Goal: Task Accomplishment & Management: Manage account settings

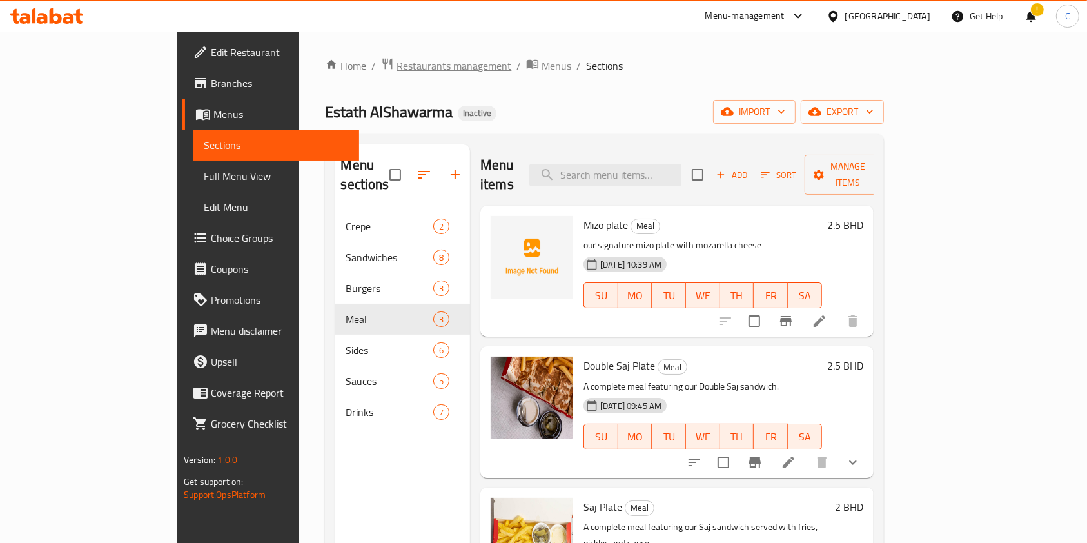
click at [396, 65] on span "Restaurants management" at bounding box center [453, 65] width 115 height 15
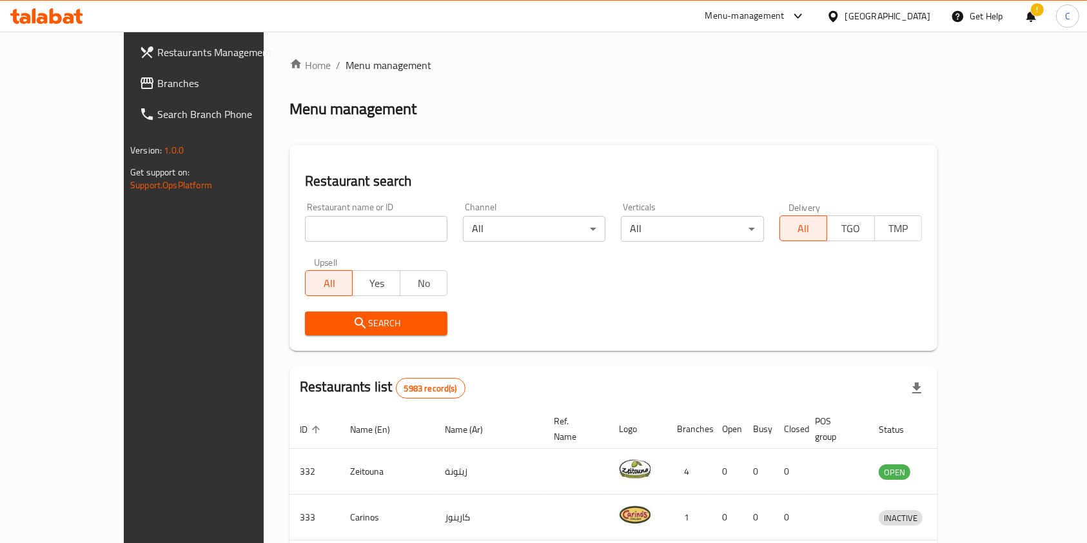
click at [350, 224] on input "search" at bounding box center [376, 229] width 142 height 26
drag, startPoint x: 323, startPoint y: 233, endPoint x: 0, endPoint y: 208, distance: 324.0
click at [124, 208] on div "Restaurants Management Branches Search Branch Phone Version: 1.0.0 Get support …" at bounding box center [543, 480] width 839 height 897
type input "a"
type input "machli"
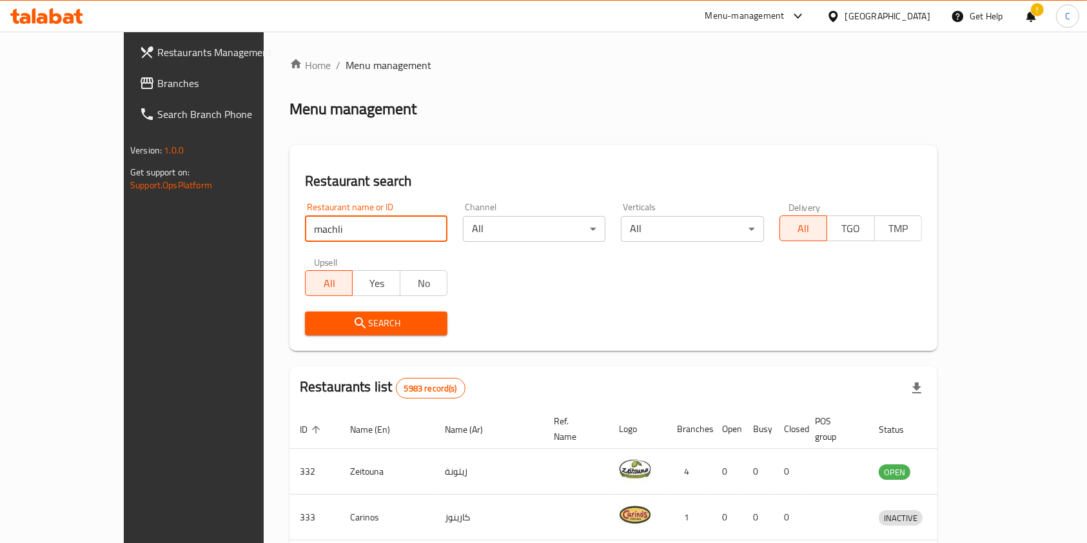
click at [338, 338] on div "Search" at bounding box center [376, 323] width 158 height 39
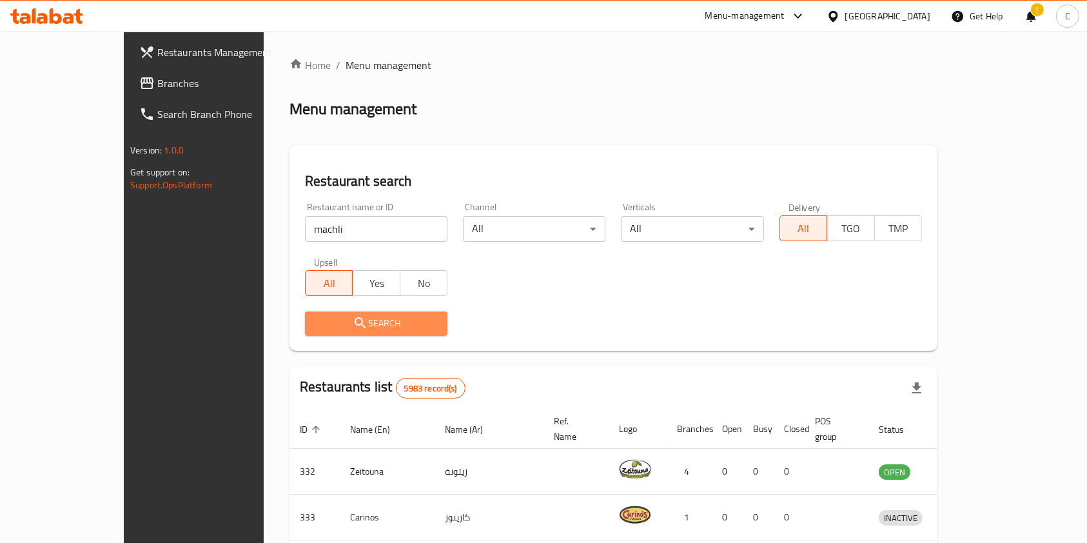
click at [351, 329] on span "Search" at bounding box center [376, 323] width 122 height 16
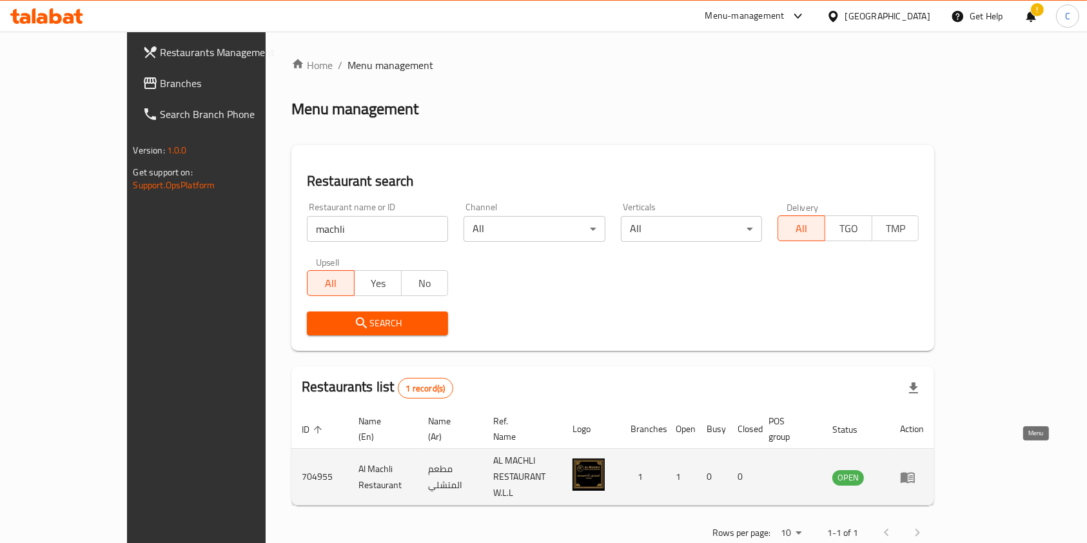
click at [934, 449] on td "enhanced table" at bounding box center [912, 477] width 44 height 57
click at [915, 469] on icon "enhanced table" at bounding box center [907, 476] width 15 height 15
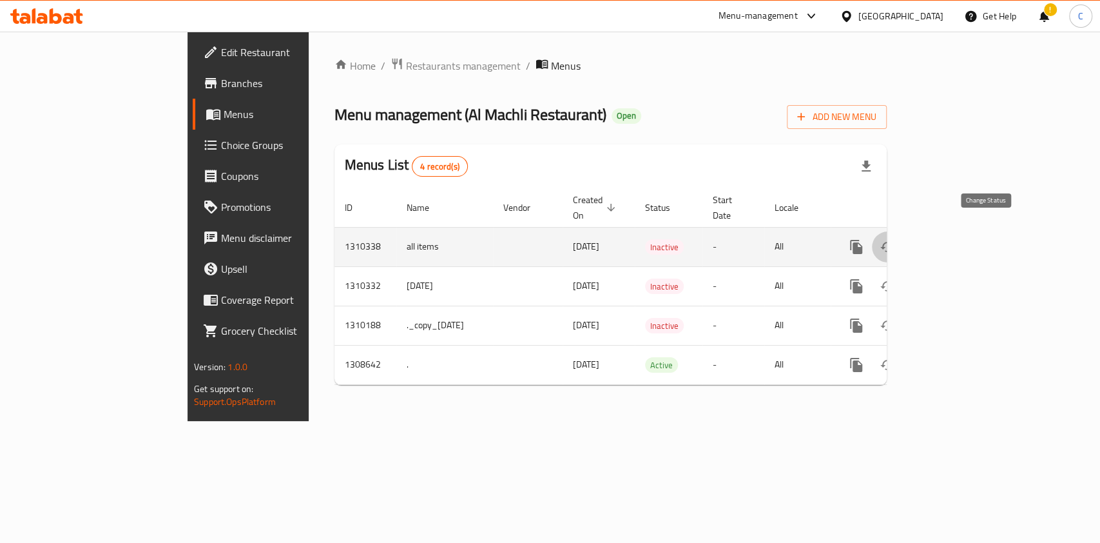
click at [895, 239] on icon "enhanced table" at bounding box center [887, 246] width 15 height 15
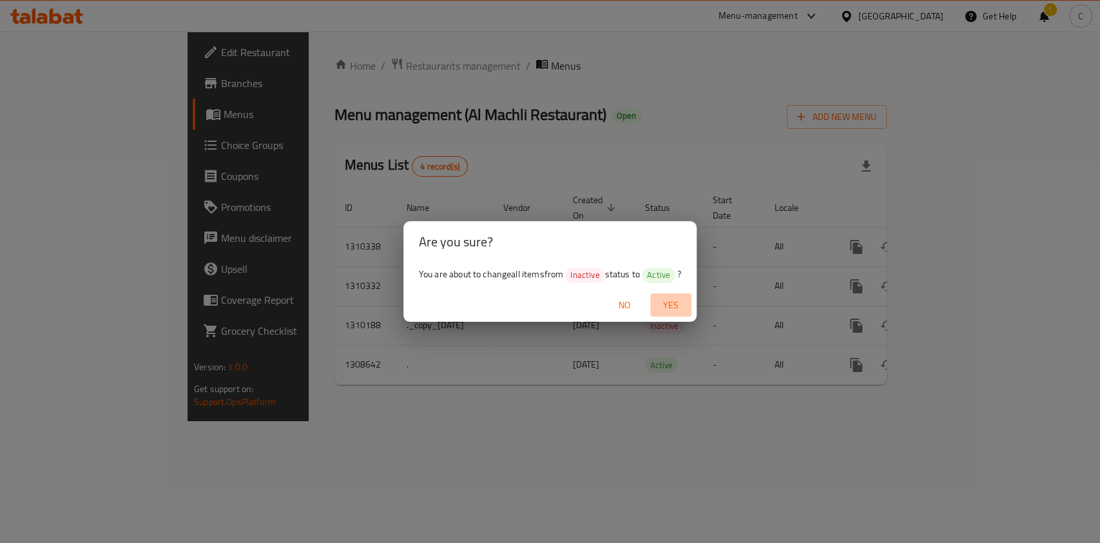
click at [670, 302] on span "Yes" at bounding box center [671, 305] width 31 height 16
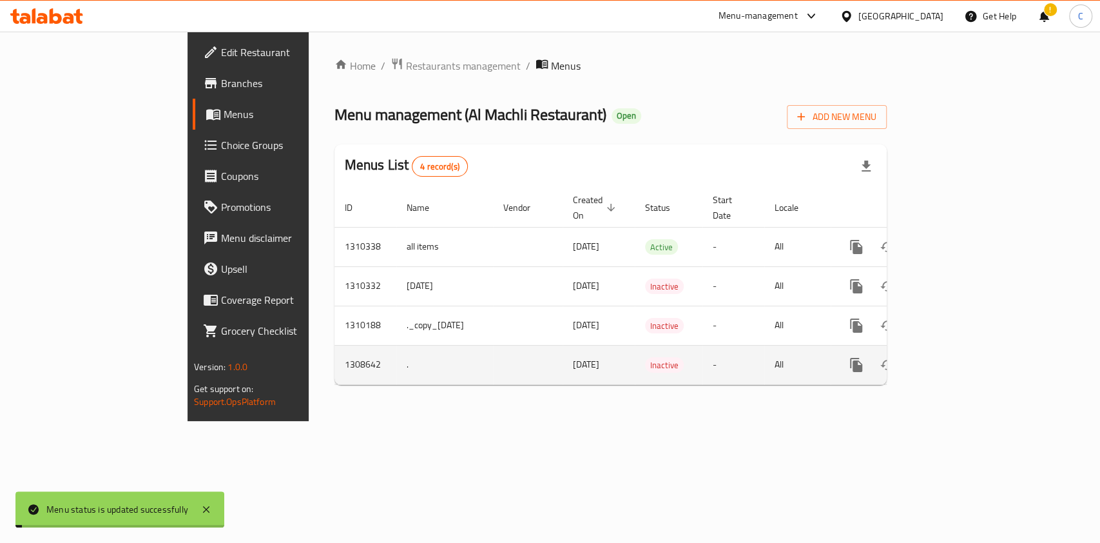
click at [689, 353] on td "Inactive" at bounding box center [669, 364] width 68 height 39
click at [635, 364] on td "Inactive" at bounding box center [669, 364] width 68 height 39
click at [957, 357] on icon "enhanced table" at bounding box center [949, 364] width 15 height 15
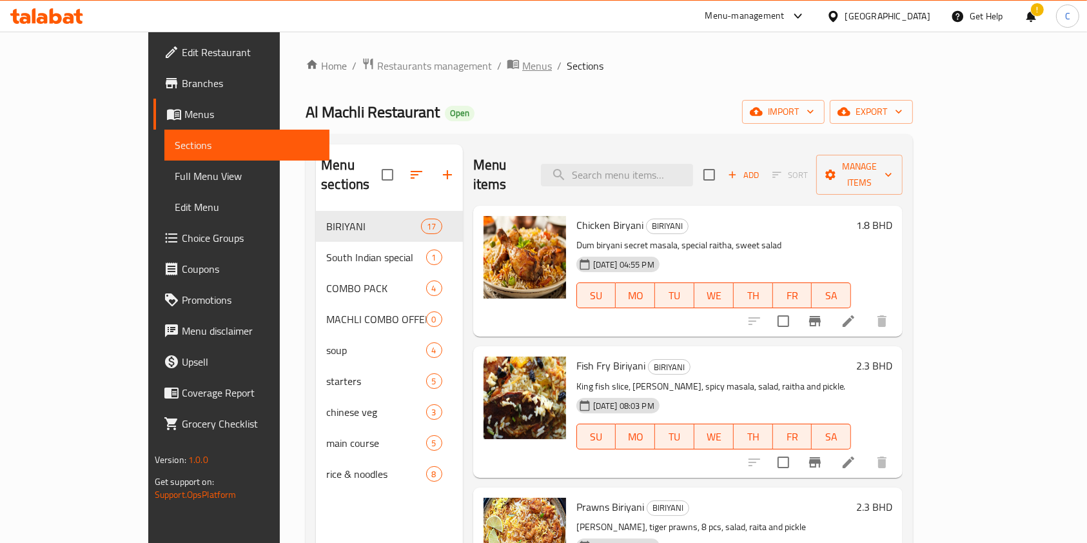
click at [522, 66] on span "Menus" at bounding box center [537, 65] width 30 height 15
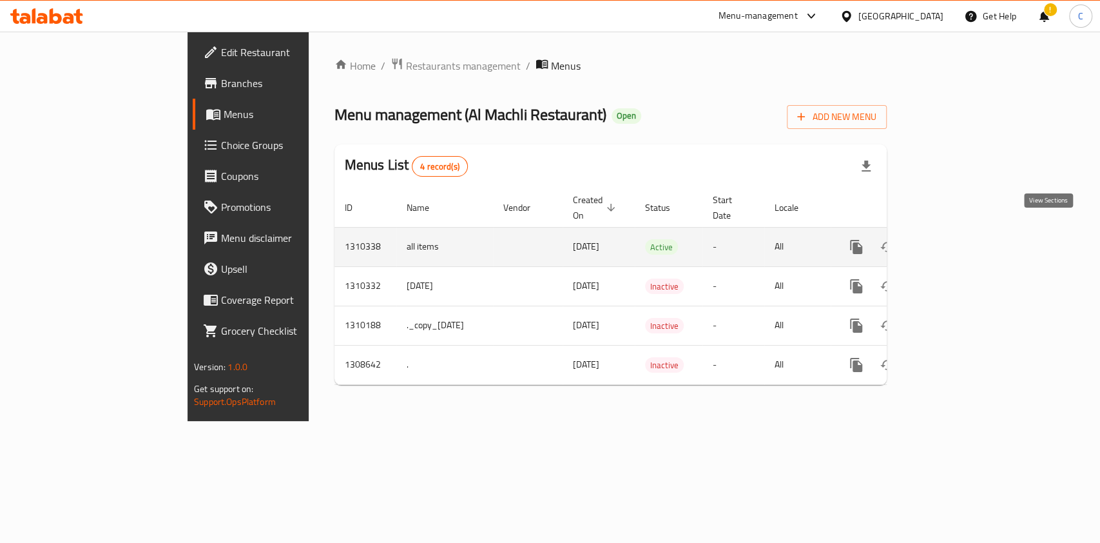
click at [957, 239] on icon "enhanced table" at bounding box center [949, 246] width 15 height 15
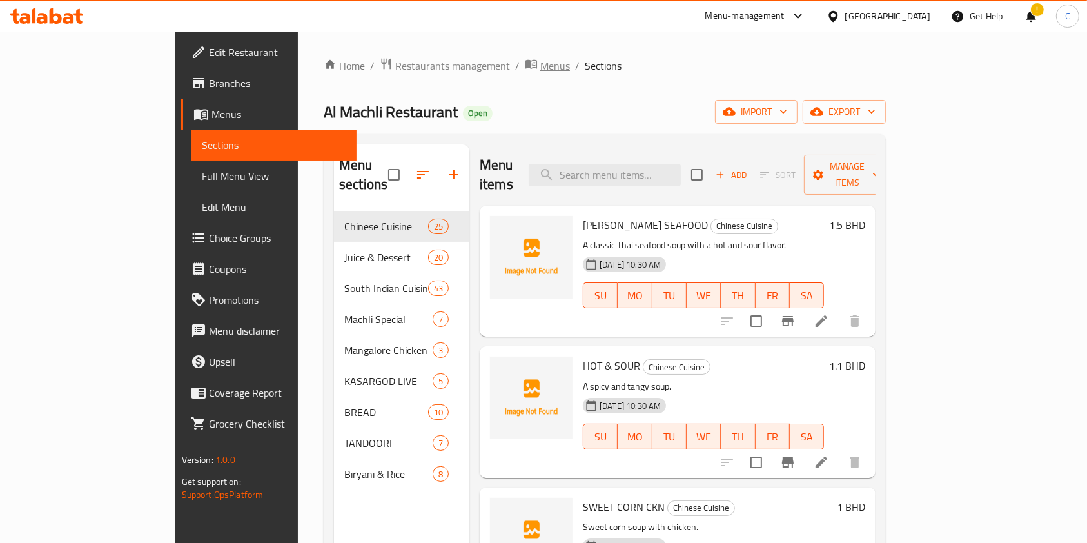
click at [540, 67] on span "Menus" at bounding box center [555, 65] width 30 height 15
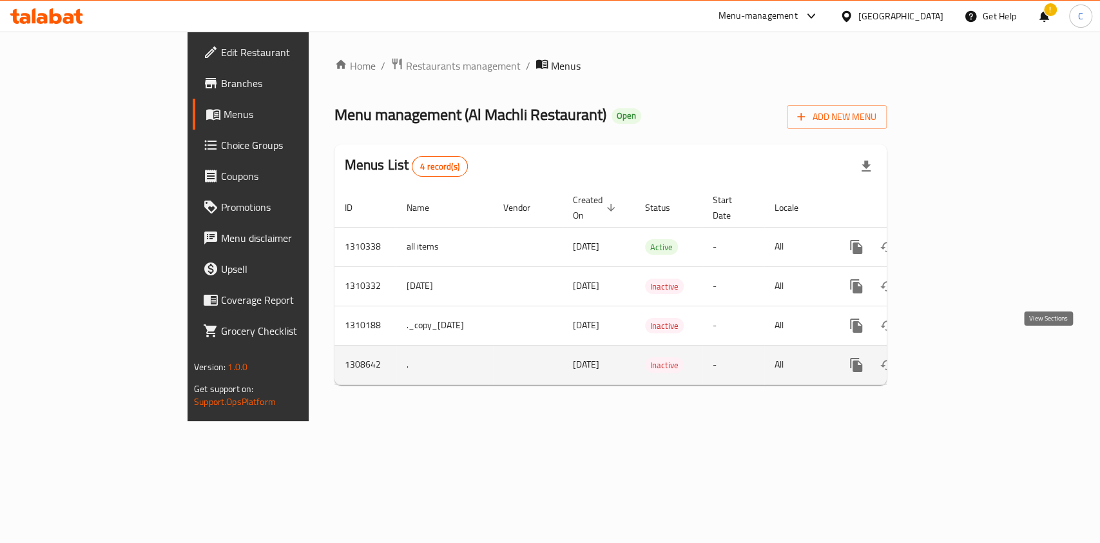
click at [955, 359] on icon "enhanced table" at bounding box center [950, 365] width 12 height 12
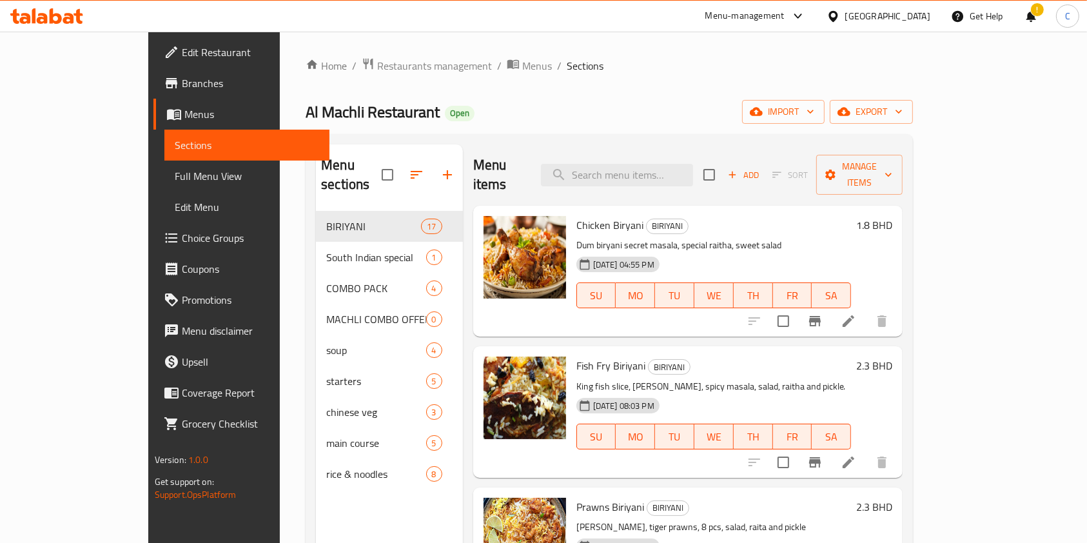
scroll to position [96, 0]
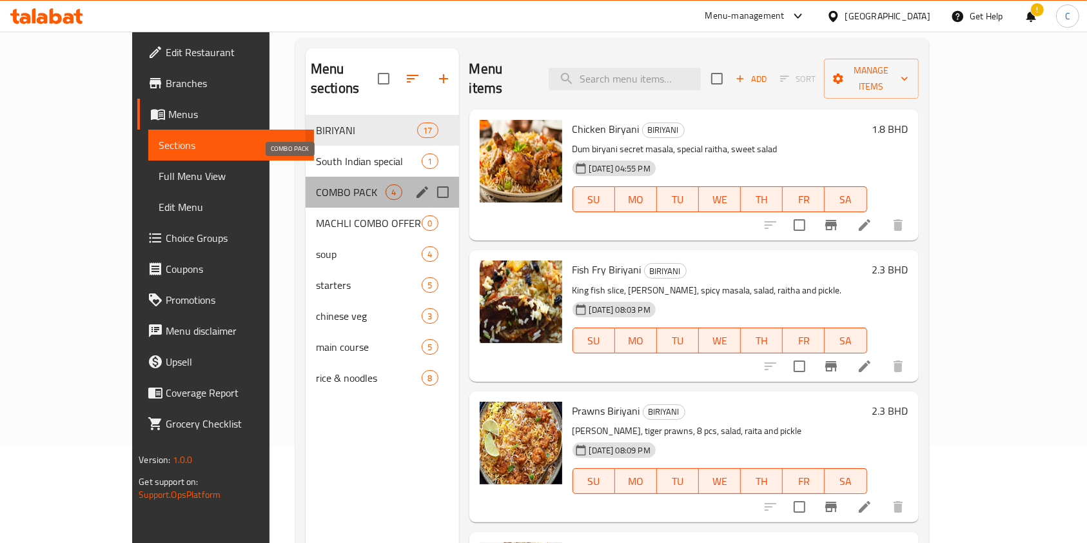
click at [316, 184] on span "COMBO PACK" at bounding box center [351, 191] width 70 height 15
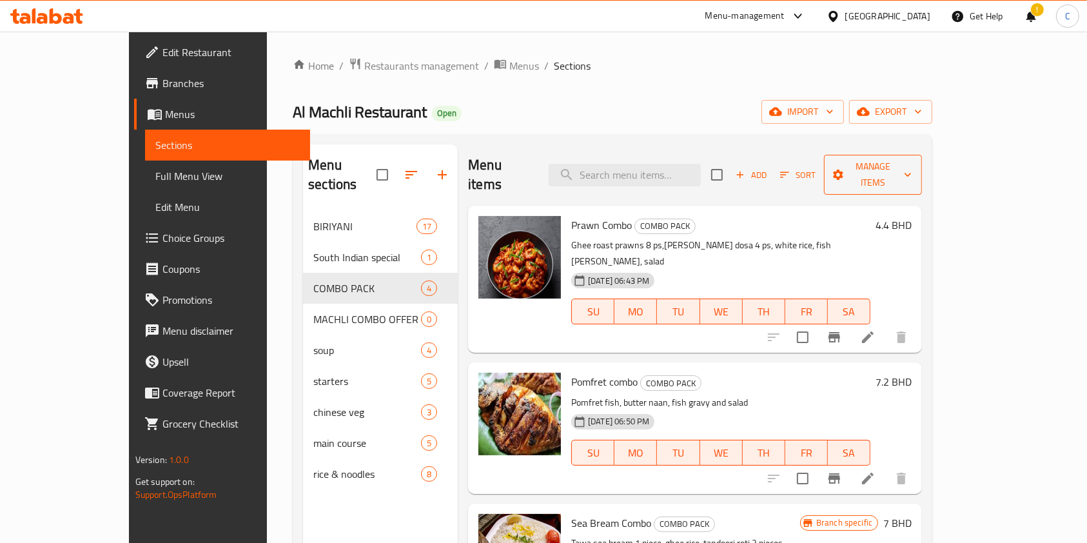
click at [912, 159] on span "Manage items" at bounding box center [872, 175] width 77 height 32
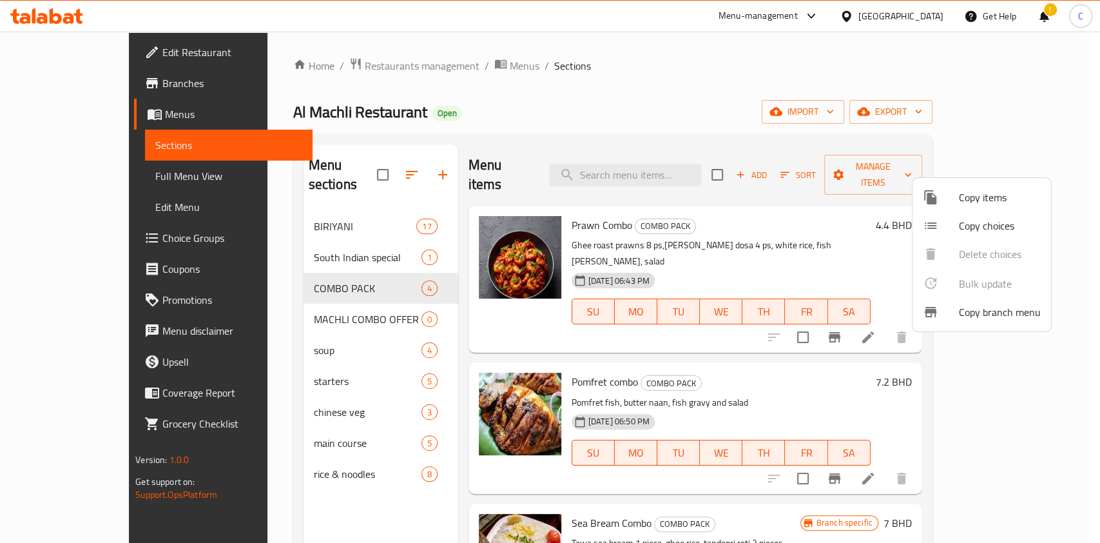
click at [975, 197] on span "Copy items" at bounding box center [1000, 197] width 82 height 15
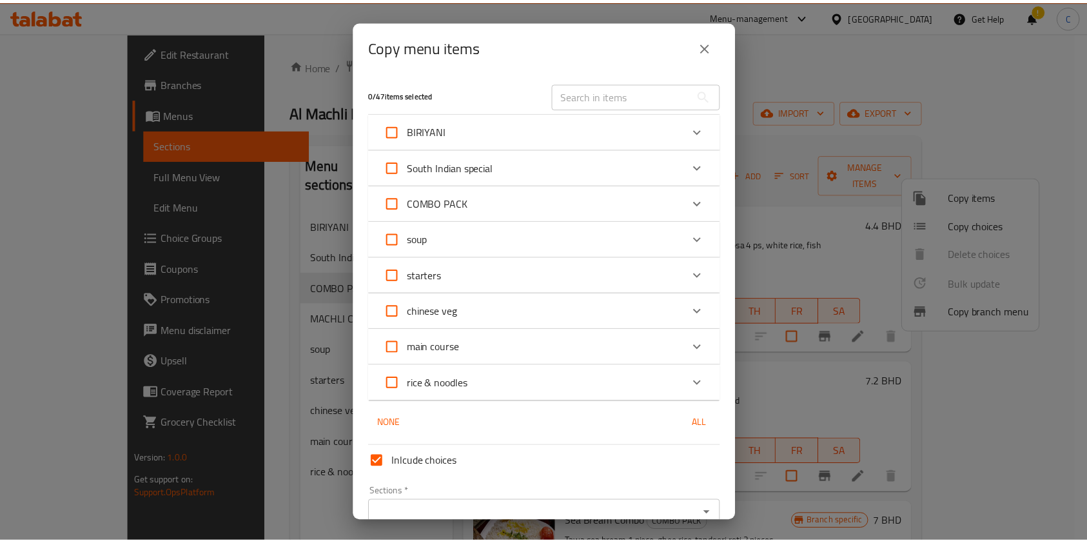
scroll to position [65, 0]
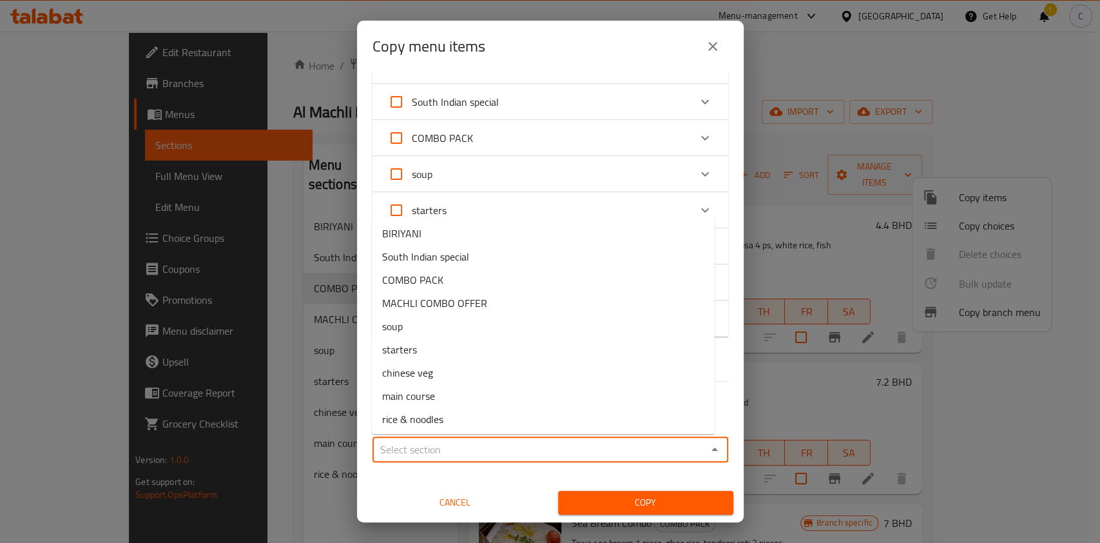
click at [481, 452] on input "Sections   *" at bounding box center [539, 449] width 327 height 18
click at [453, 503] on span "Cancel" at bounding box center [455, 502] width 165 height 16
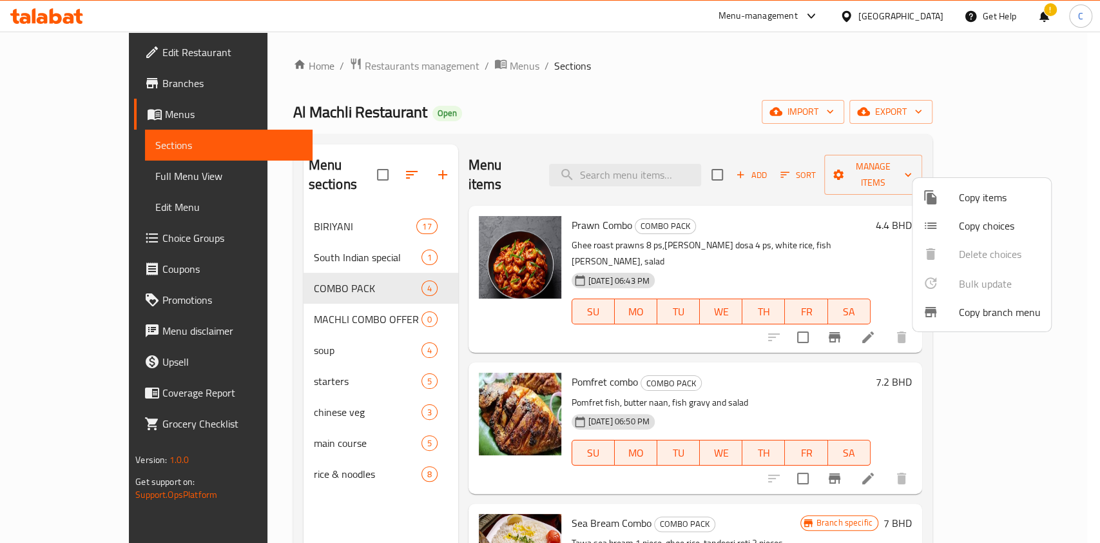
click at [444, 57] on div at bounding box center [550, 271] width 1100 height 543
